Goal: Transaction & Acquisition: Purchase product/service

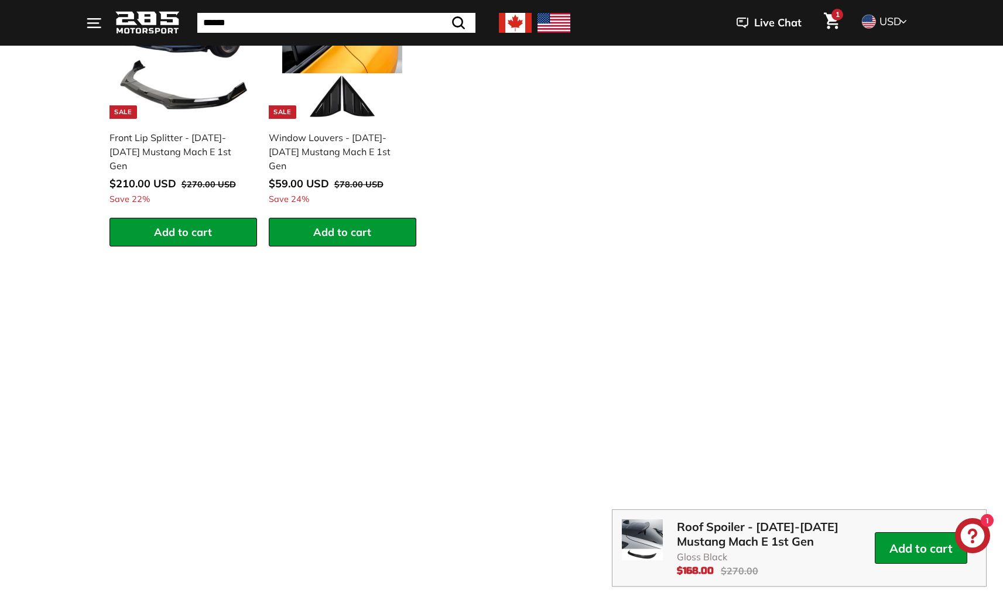
scroll to position [1810, 0]
